Goal: Navigation & Orientation: Find specific page/section

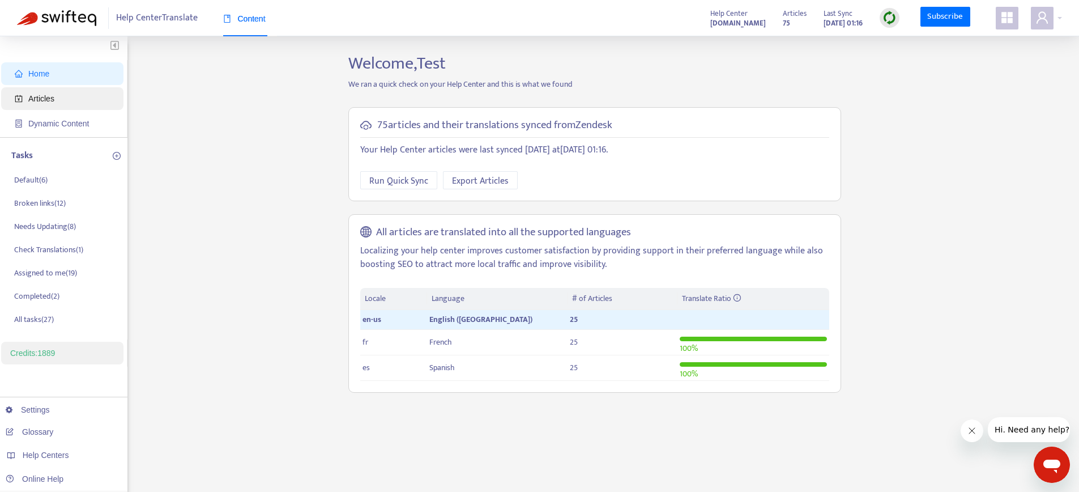
click at [44, 101] on span "Articles" at bounding box center [41, 98] width 26 height 9
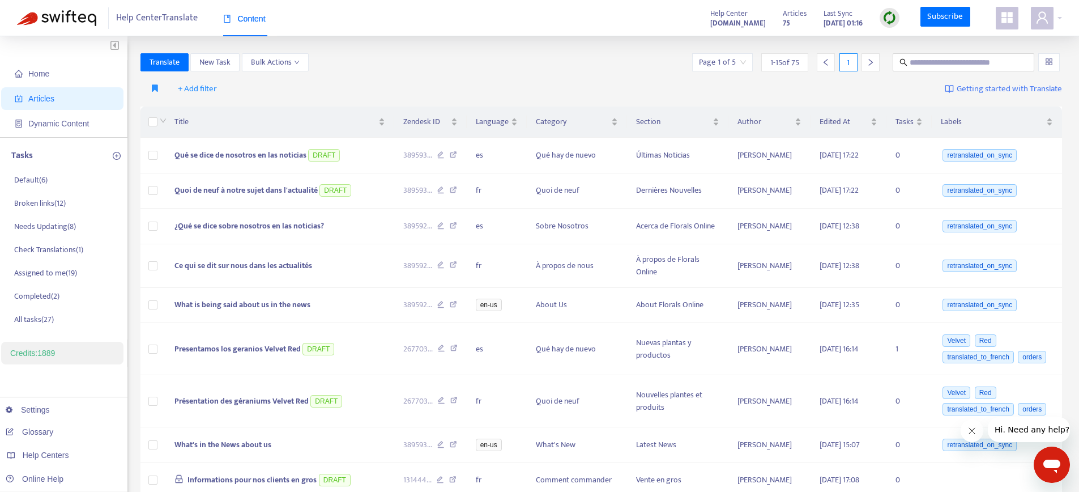
click at [1005, 14] on icon "appstore" at bounding box center [1006, 17] width 11 height 11
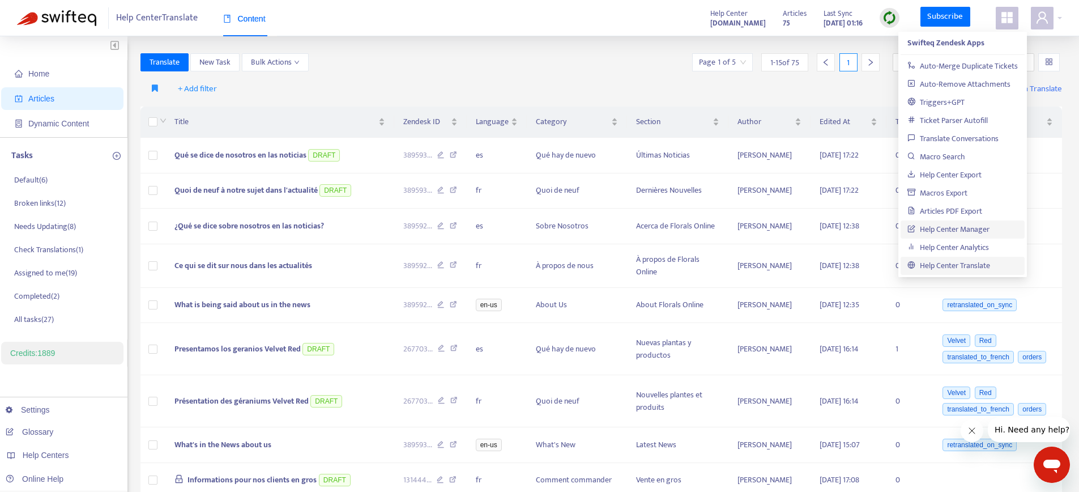
click at [938, 232] on link "Help Center Manager" at bounding box center [948, 229] width 82 height 13
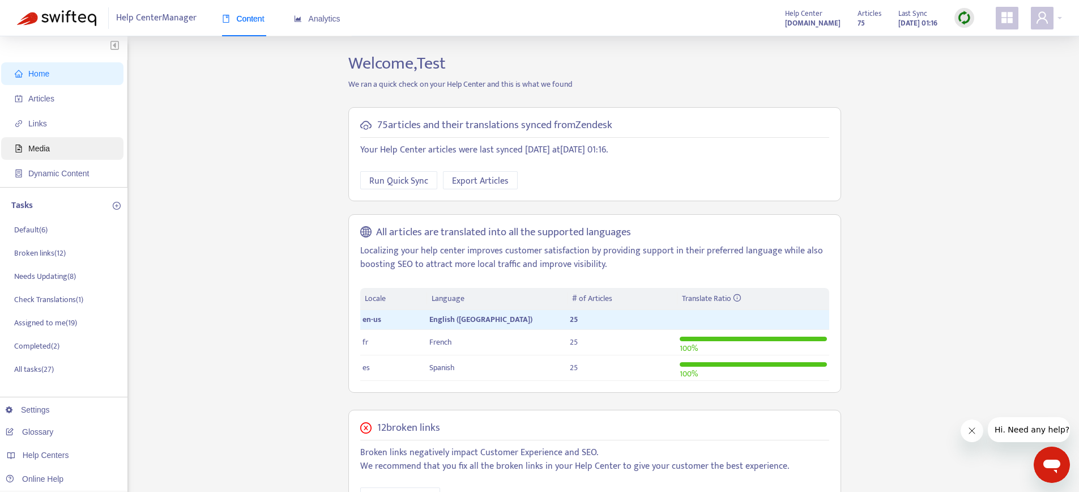
click at [39, 146] on span "Media" at bounding box center [39, 148] width 22 height 9
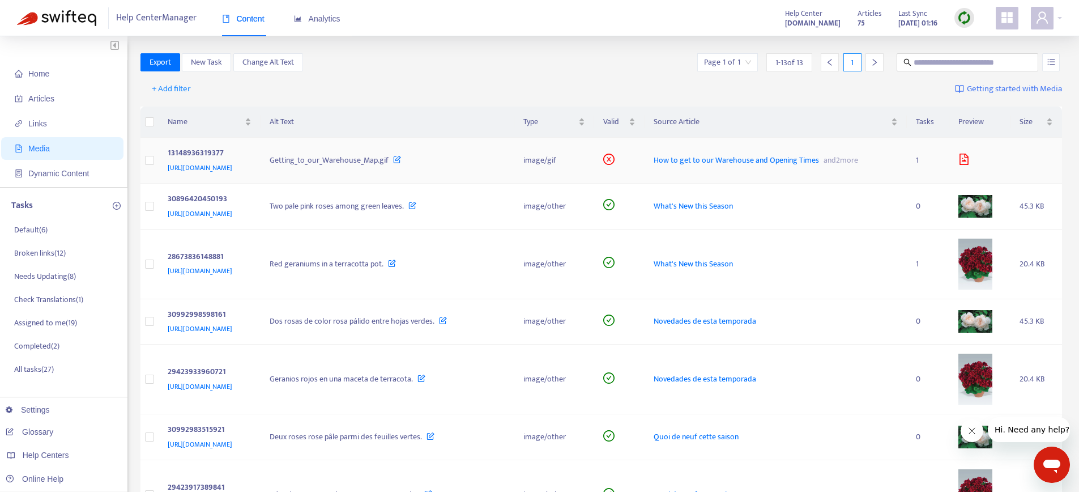
click at [247, 174] on div "[URL][DOMAIN_NAME]" at bounding box center [208, 167] width 80 height 12
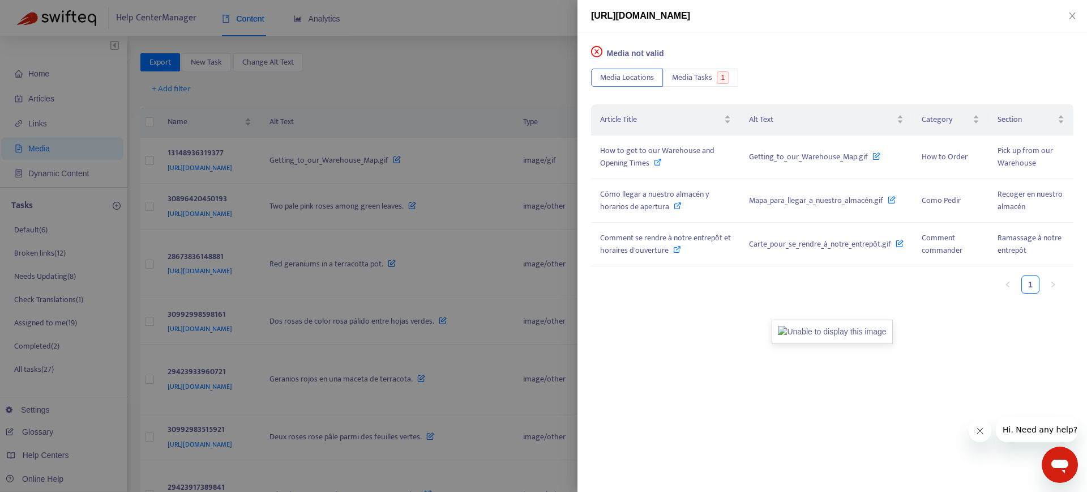
click at [290, 134] on div at bounding box center [543, 246] width 1087 height 492
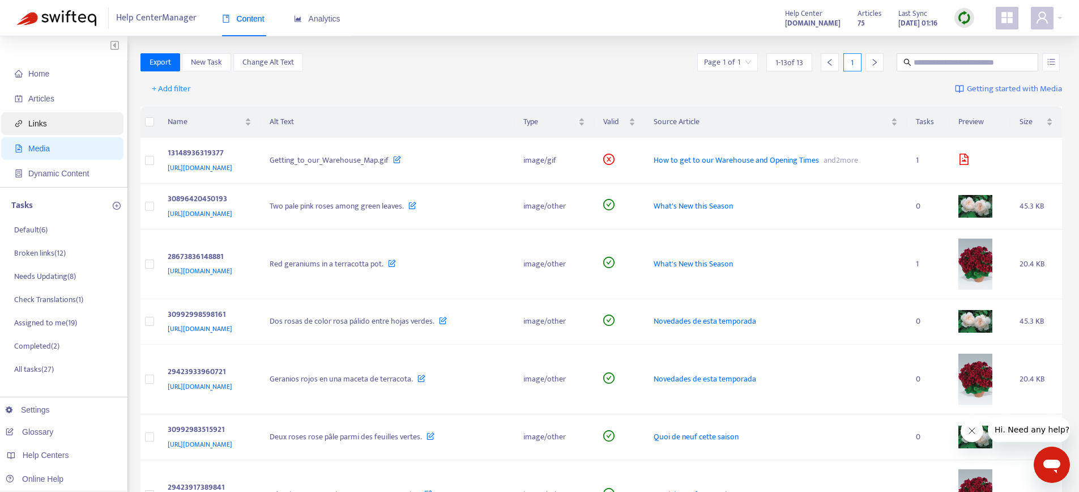
click at [32, 129] on span "Links" at bounding box center [65, 123] width 100 height 23
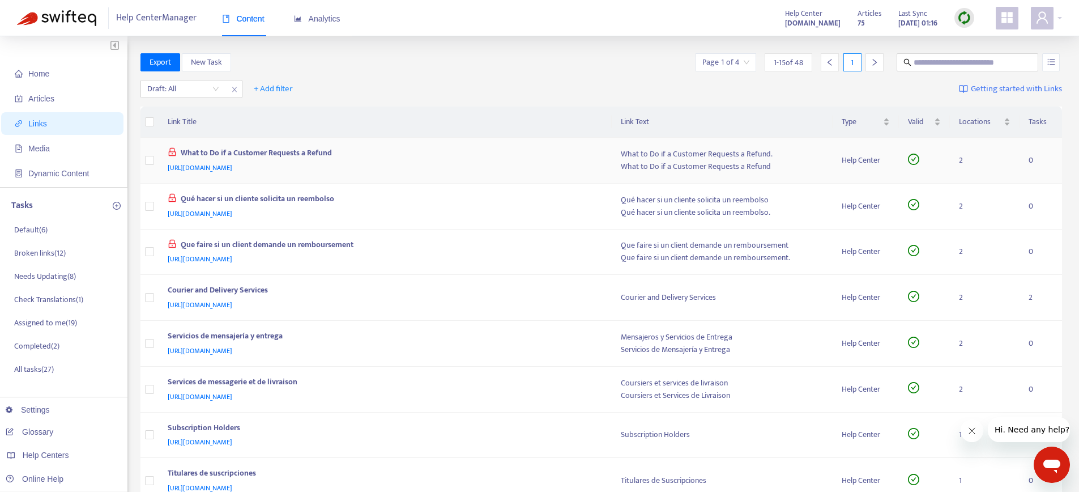
click at [488, 179] on td "What to Do if a Customer Requests a Refund https://florals-online-swifteq.zende…" at bounding box center [385, 161] width 453 height 46
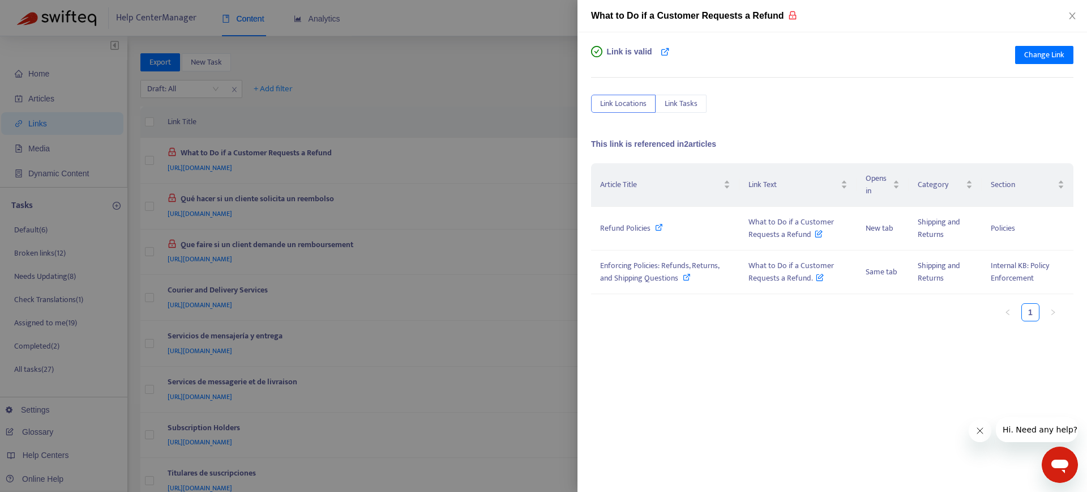
click at [433, 168] on div at bounding box center [543, 246] width 1087 height 492
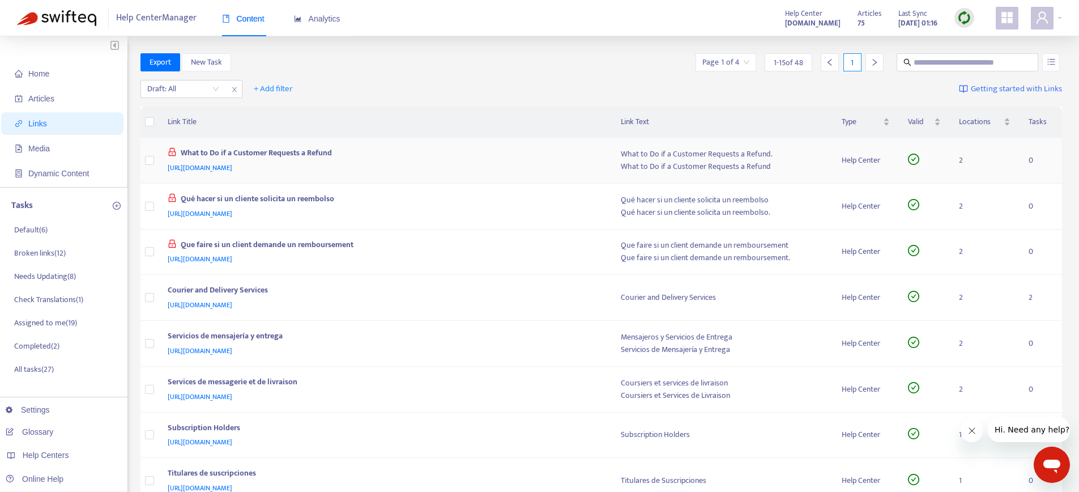
click at [497, 179] on td "What to Do if a Customer Requests a Refund https://florals-online-swifteq.zende…" at bounding box center [385, 161] width 453 height 46
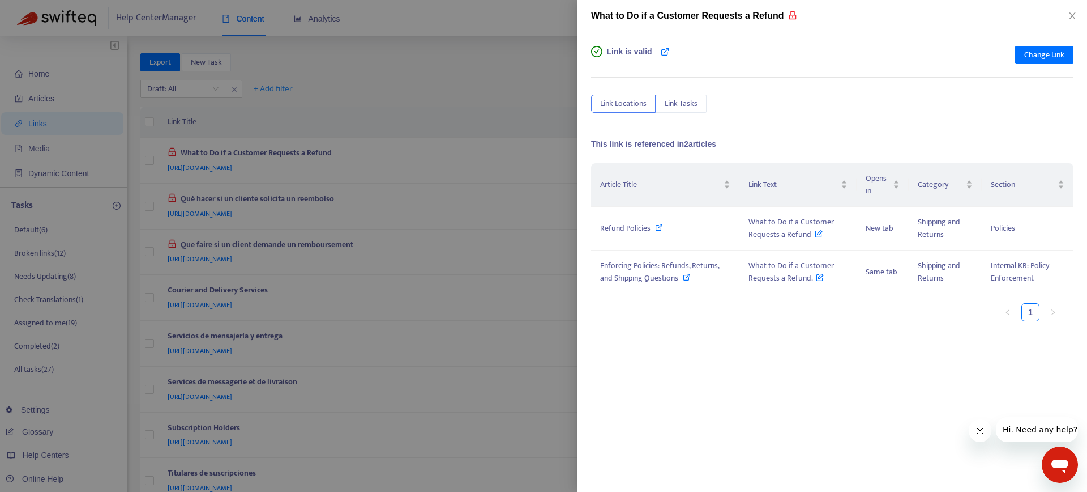
click at [472, 168] on div at bounding box center [543, 246] width 1087 height 492
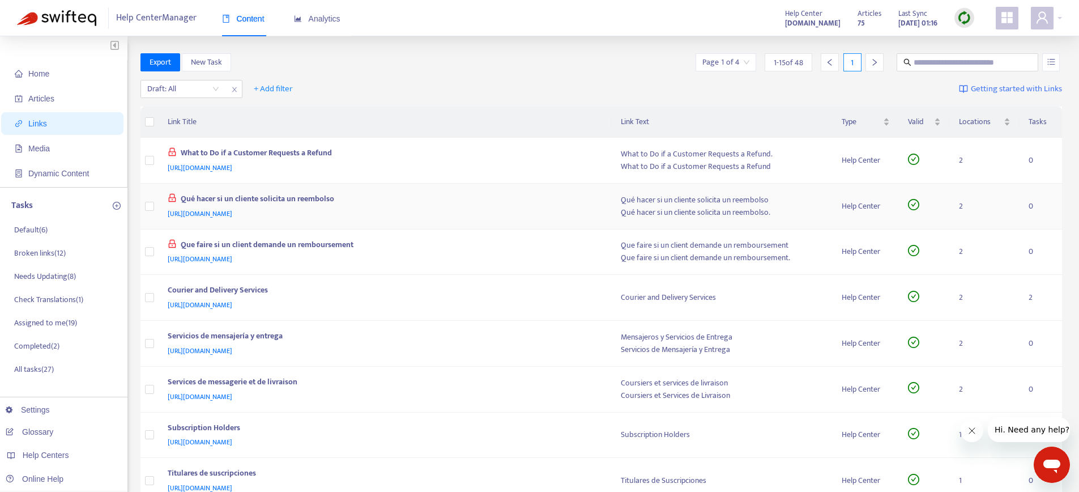
click at [444, 196] on div "Qué hacer si un cliente solicita un reembolso" at bounding box center [383, 200] width 431 height 15
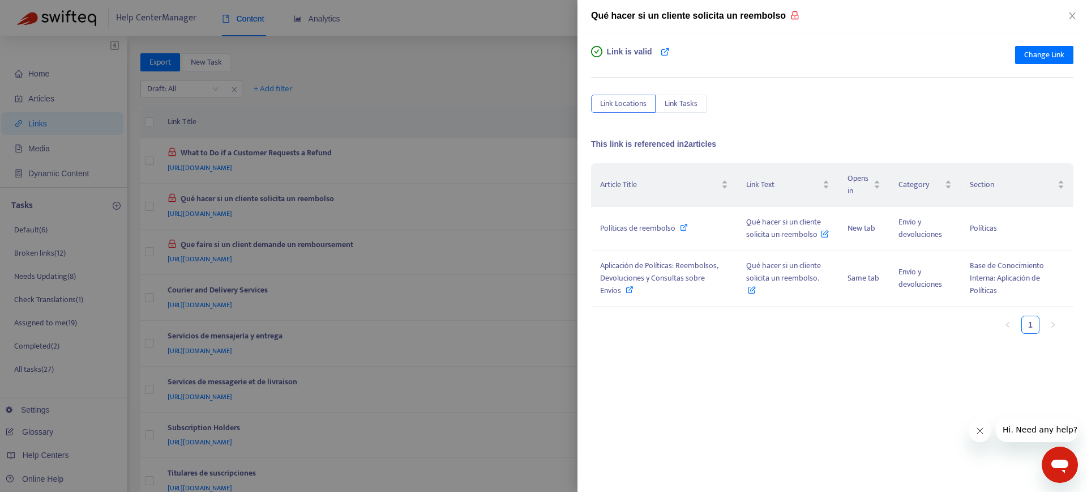
click at [440, 205] on div at bounding box center [543, 246] width 1087 height 492
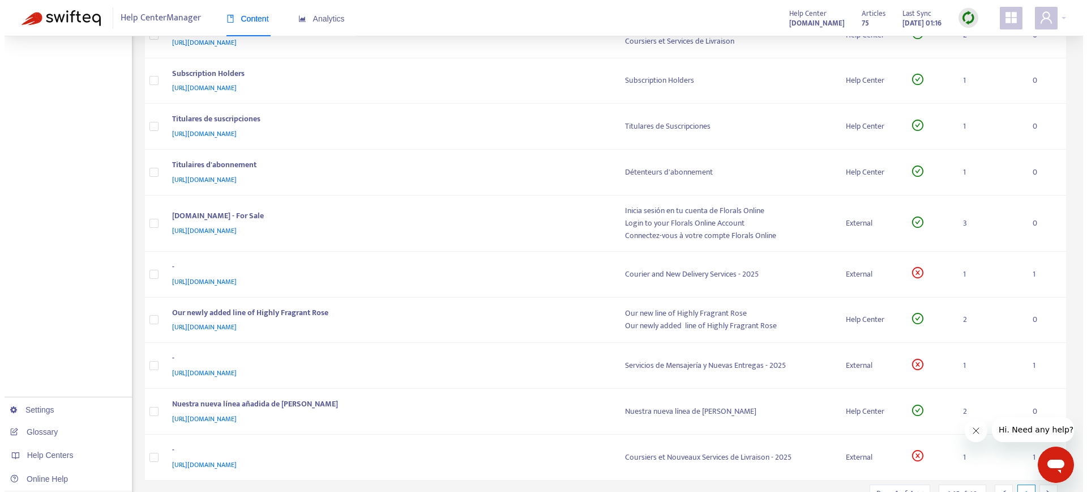
scroll to position [405, 0]
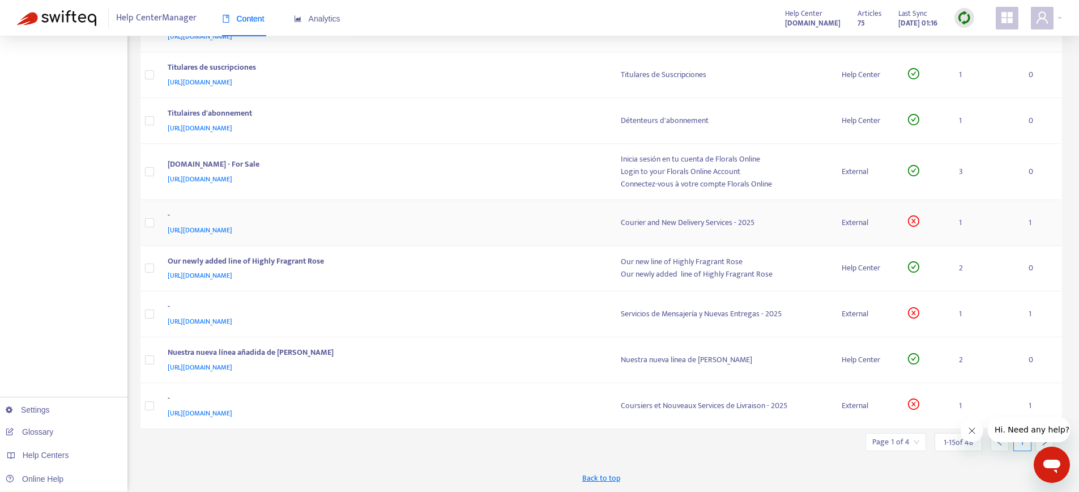
click at [415, 207] on td "- https://support.floralsonline.com/hc/en-us/articles/13054355397905" at bounding box center [385, 223] width 453 height 46
